Goal: Task Accomplishment & Management: Complete application form

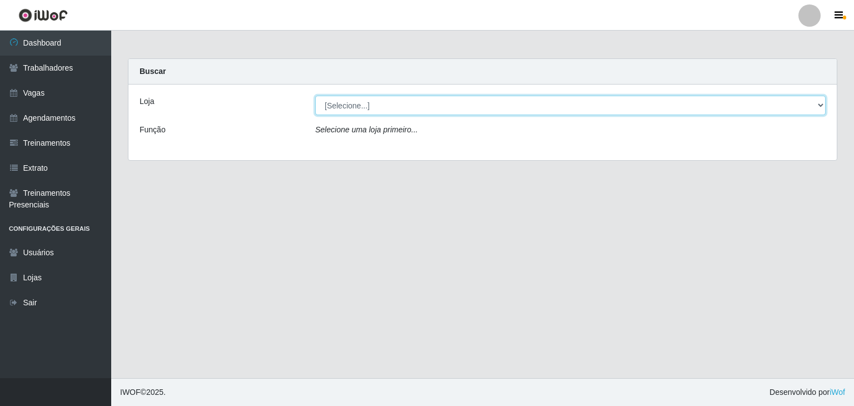
drag, startPoint x: 819, startPoint y: 102, endPoint x: 812, endPoint y: 102, distance: 7.2
click at [819, 102] on select "[Selecione...] BL Importadora" at bounding box center [570, 105] width 511 height 19
select select "259"
click at [315, 96] on select "[Selecione...] BL Importadora" at bounding box center [570, 105] width 511 height 19
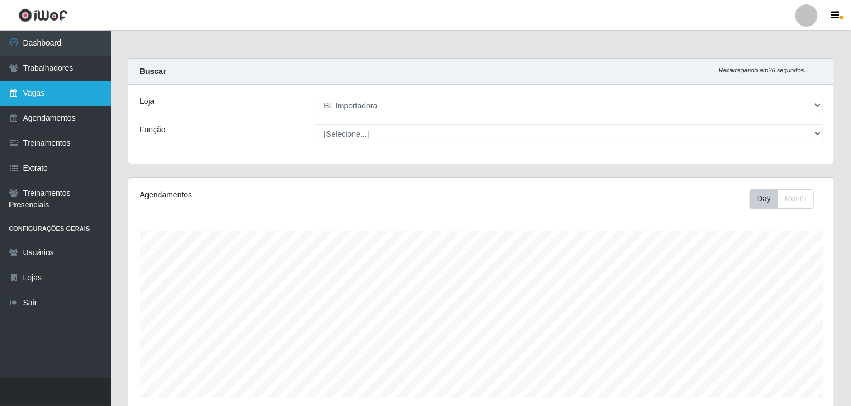
click at [73, 90] on link "Vagas" at bounding box center [55, 93] width 111 height 25
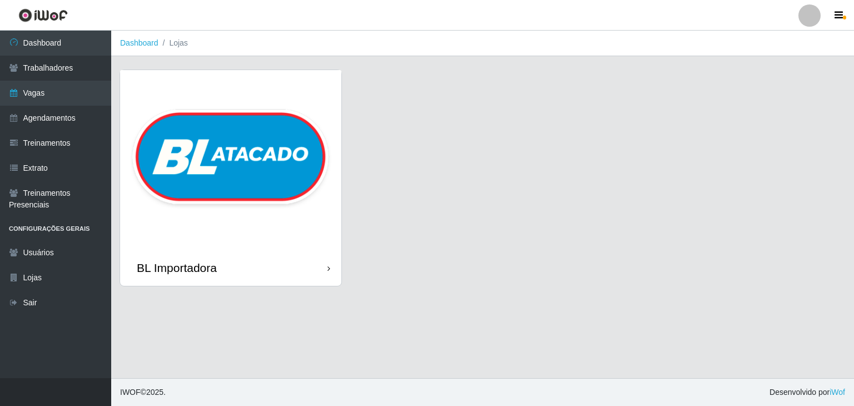
click at [329, 273] on icon at bounding box center [329, 269] width 3 height 8
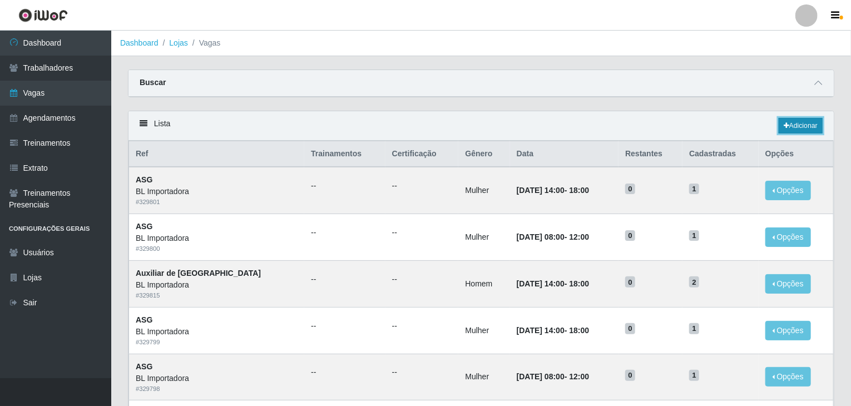
click at [800, 127] on link "Adicionar" at bounding box center [801, 126] width 44 height 16
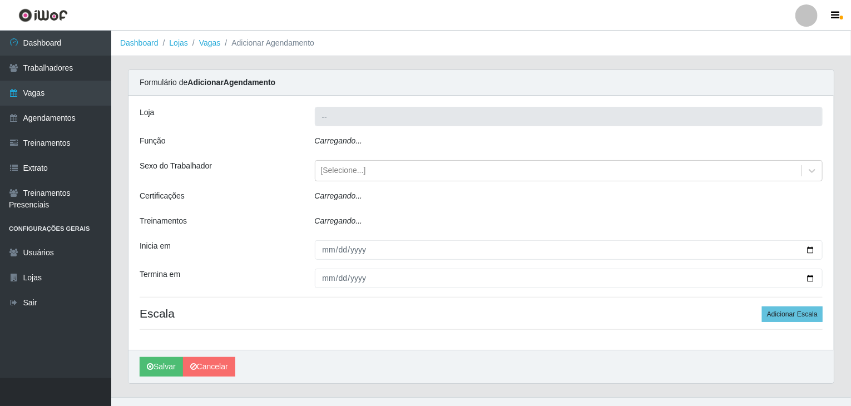
type input "BL Importadora"
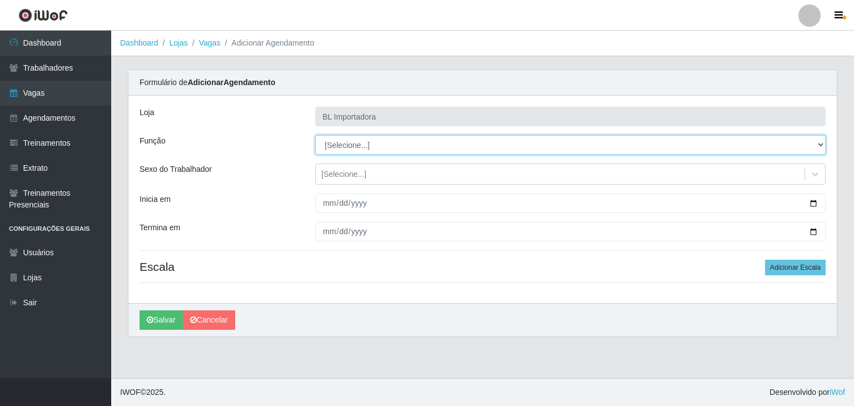
click at [817, 147] on select "[Selecione...] ASG ASG + ASG ++ Auxiliar Administrativo Auxiliar administrativo…" at bounding box center [570, 144] width 511 height 19
select select "75"
click at [315, 135] on select "[Selecione...] ASG ASG + ASG ++ Auxiliar Administrativo Auxiliar administrativo…" at bounding box center [570, 144] width 511 height 19
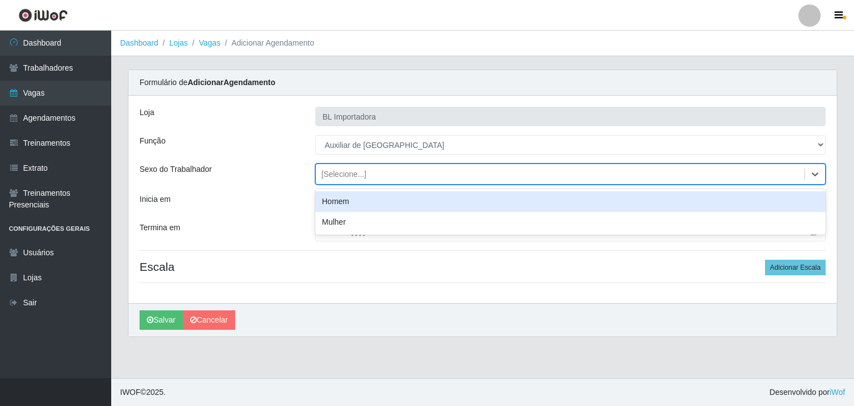
click at [357, 171] on div "[Selecione...]" at bounding box center [344, 175] width 45 height 12
click at [335, 199] on div "Homem" at bounding box center [570, 201] width 511 height 21
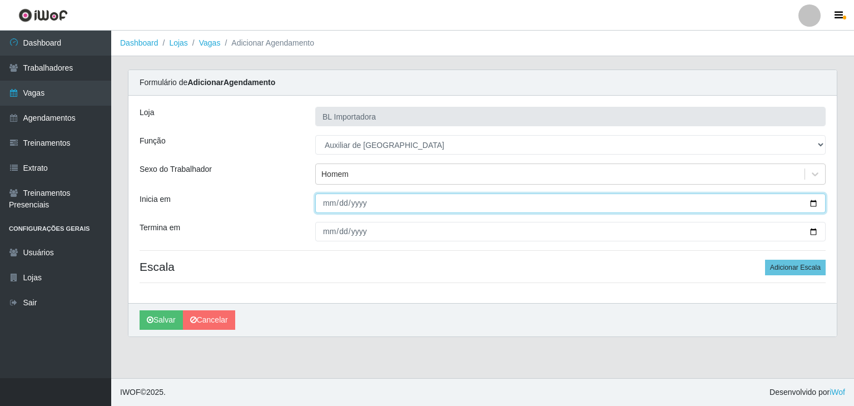
click at [329, 203] on input "Inicia em" at bounding box center [570, 203] width 511 height 19
type input "[DATE]"
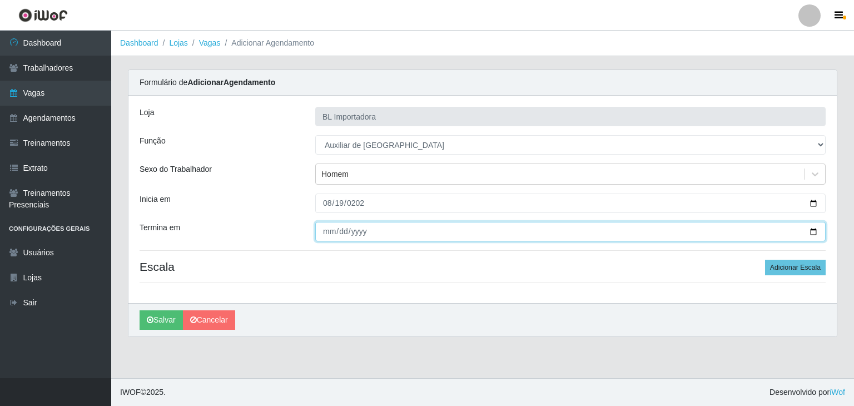
click at [319, 233] on input "Termina em" at bounding box center [570, 231] width 511 height 19
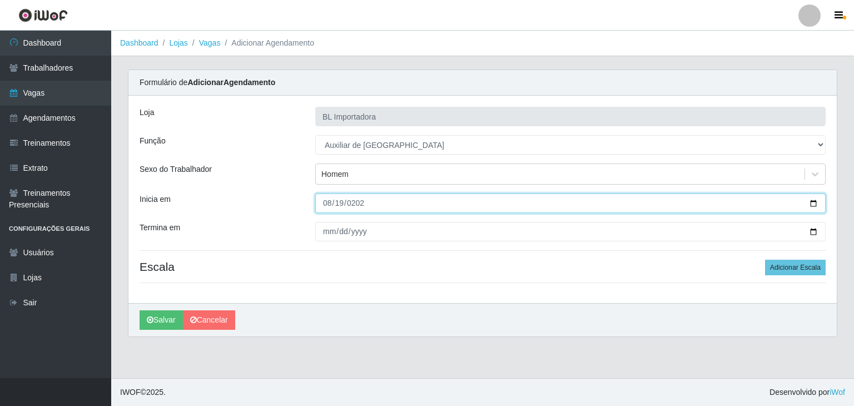
click at [349, 207] on input "[DATE]" at bounding box center [570, 203] width 511 height 19
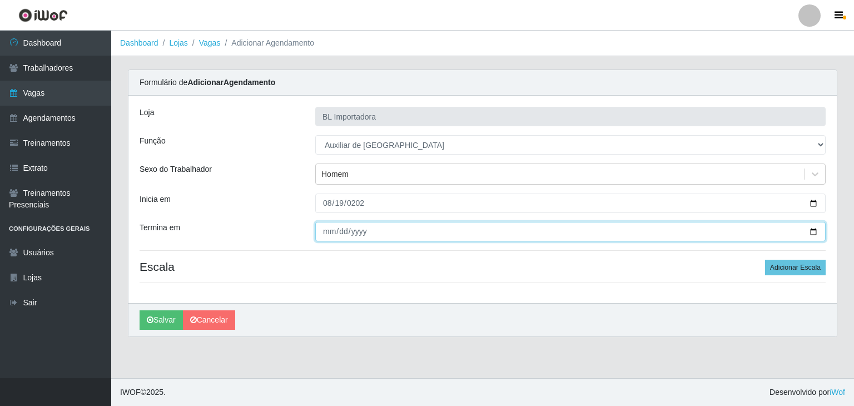
click at [361, 229] on input "[PHONE_NUMBER]" at bounding box center [570, 231] width 511 height 19
type input "[DATE]"
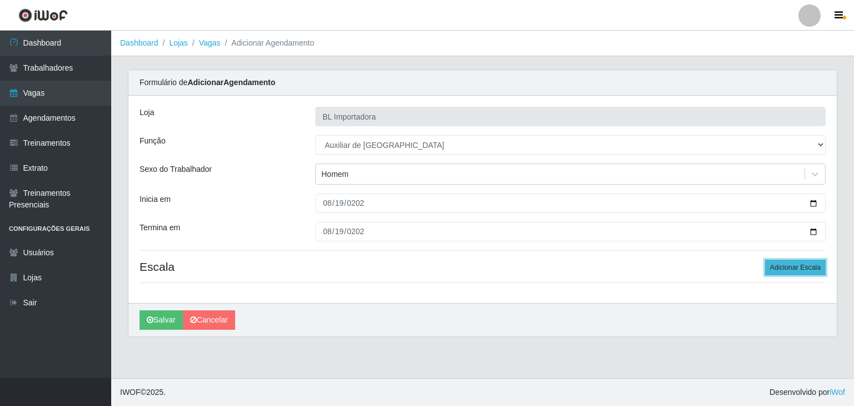
click at [801, 270] on button "Adicionar Escala" at bounding box center [795, 268] width 61 height 16
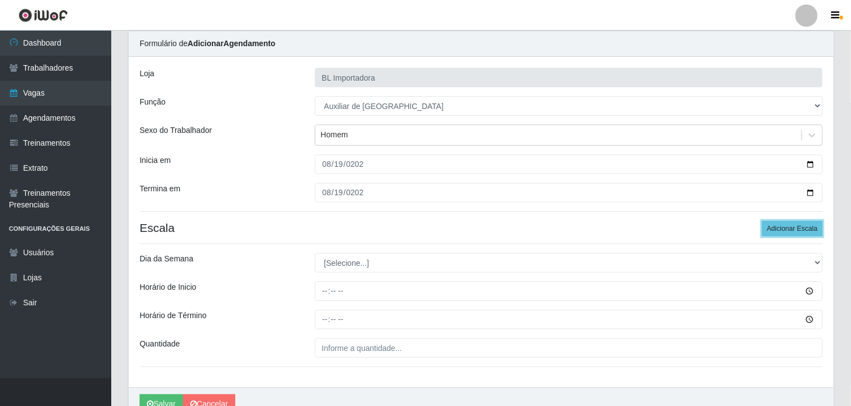
scroll to position [94, 0]
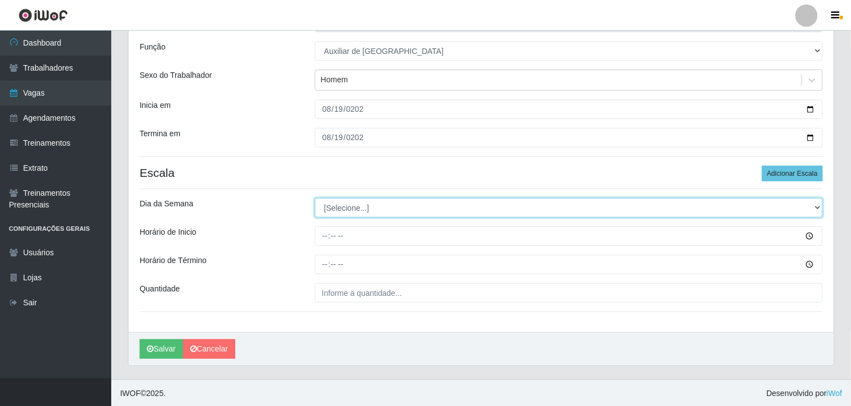
click at [359, 212] on select "[Selecione...] Segunda Terça Quarta Quinta Sexta Sábado Domingo" at bounding box center [569, 207] width 508 height 19
select select "2"
click at [315, 198] on select "[Selecione...] Segunda Terça Quarta Quinta Sexta Sábado Domingo" at bounding box center [569, 207] width 508 height 19
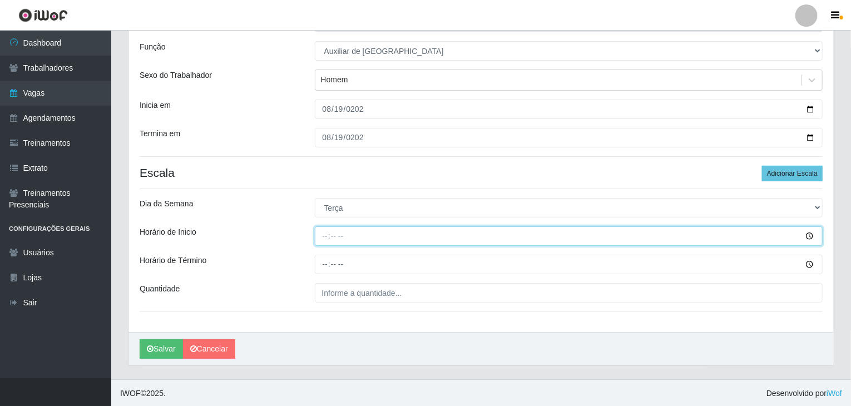
click at [327, 239] on input "Horário de Inicio" at bounding box center [569, 235] width 508 height 19
type input "14:00"
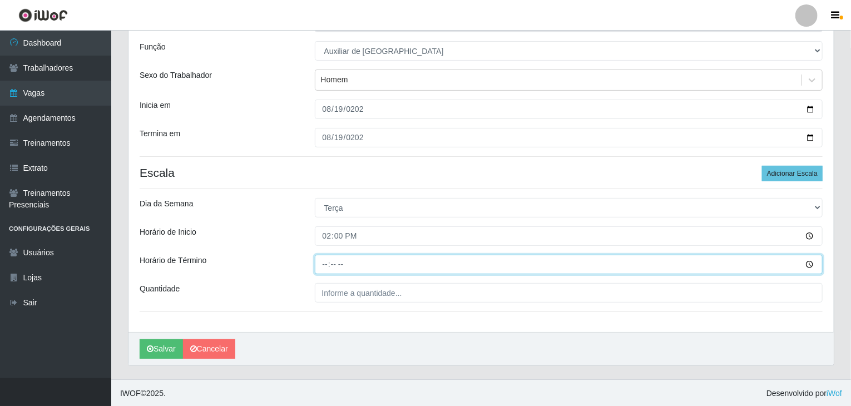
click at [320, 266] on input "Horário de Término" at bounding box center [569, 264] width 508 height 19
type input "18:00"
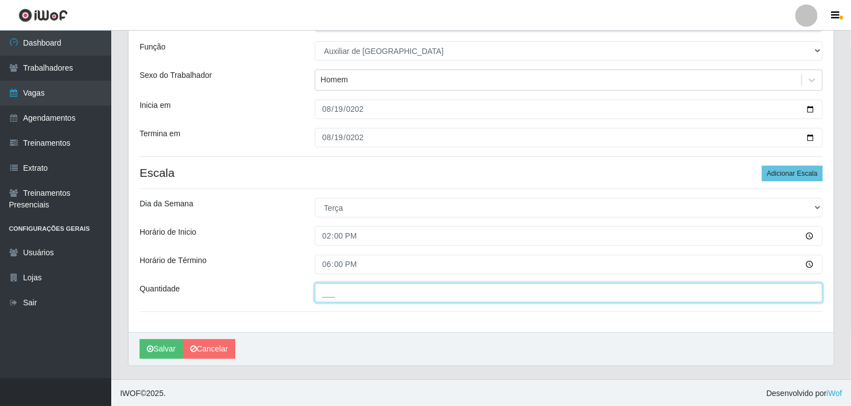
click at [336, 285] on input "___" at bounding box center [569, 292] width 508 height 19
type input "1__"
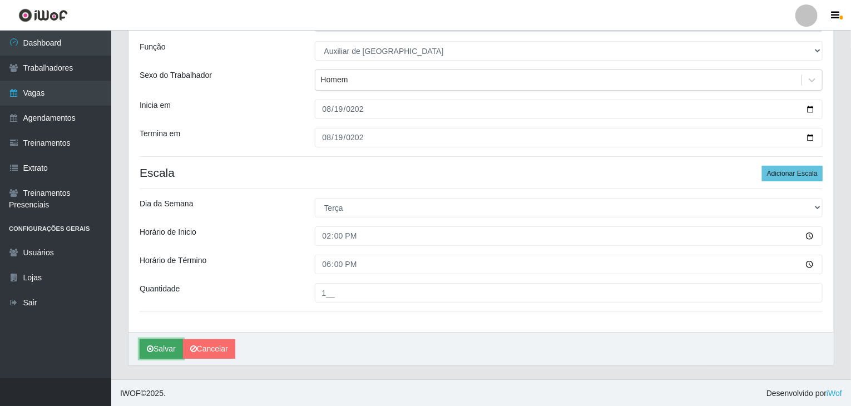
click at [151, 349] on icon "submit" at bounding box center [150, 349] width 7 height 8
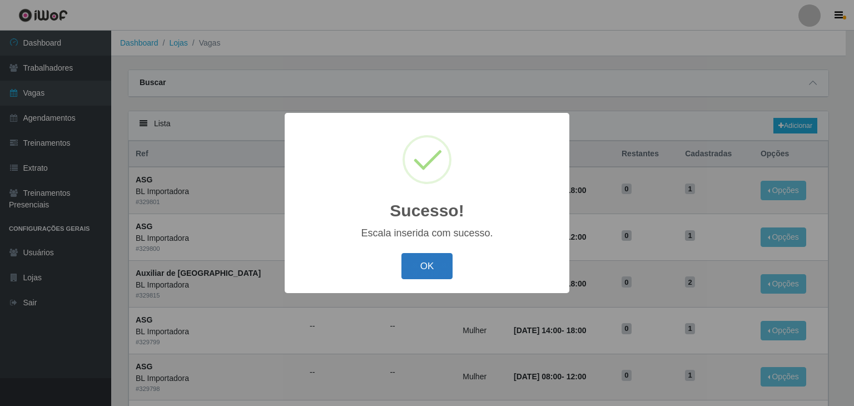
click at [443, 263] on button "OK" at bounding box center [428, 266] width 52 height 26
